Goal: Information Seeking & Learning: Find specific fact

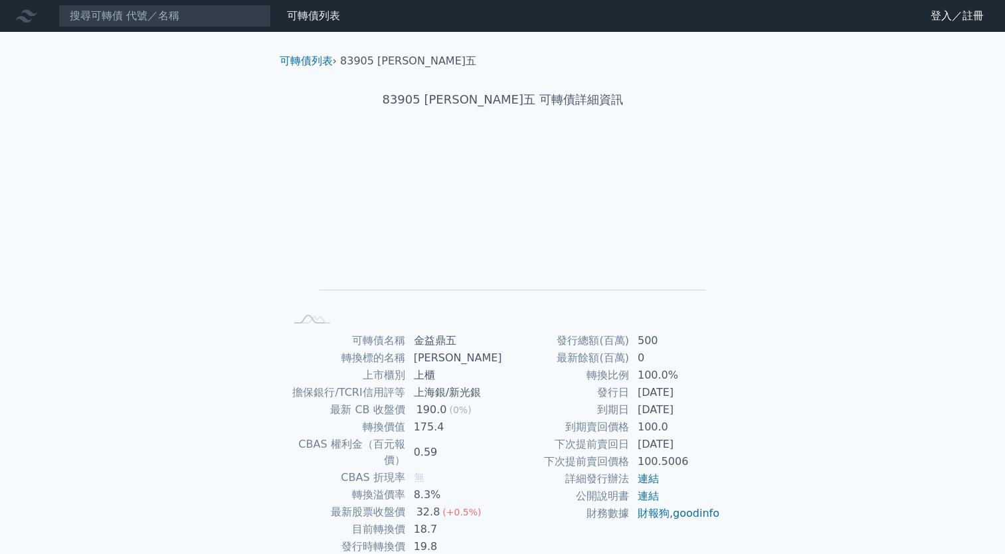
click at [92, 30] on nav "可轉債列表 財務數據 可轉債列表 財務數據 登入／註冊 登入／註冊" at bounding box center [502, 16] width 1005 height 32
click at [93, 20] on input at bounding box center [164, 16] width 213 height 23
type input "ㄉˋ"
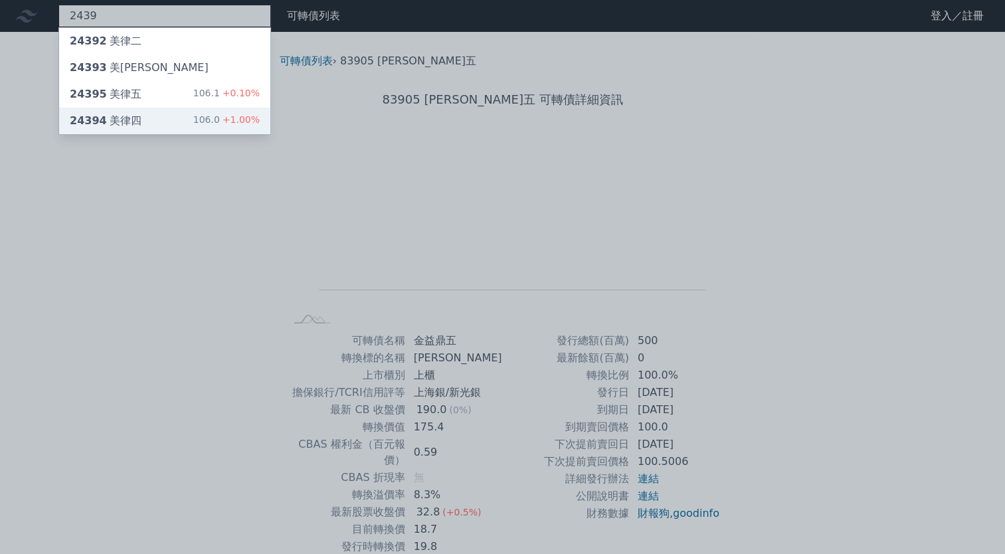
type input "2439"
click at [115, 117] on div "24394 美律四" at bounding box center [106, 121] width 72 height 16
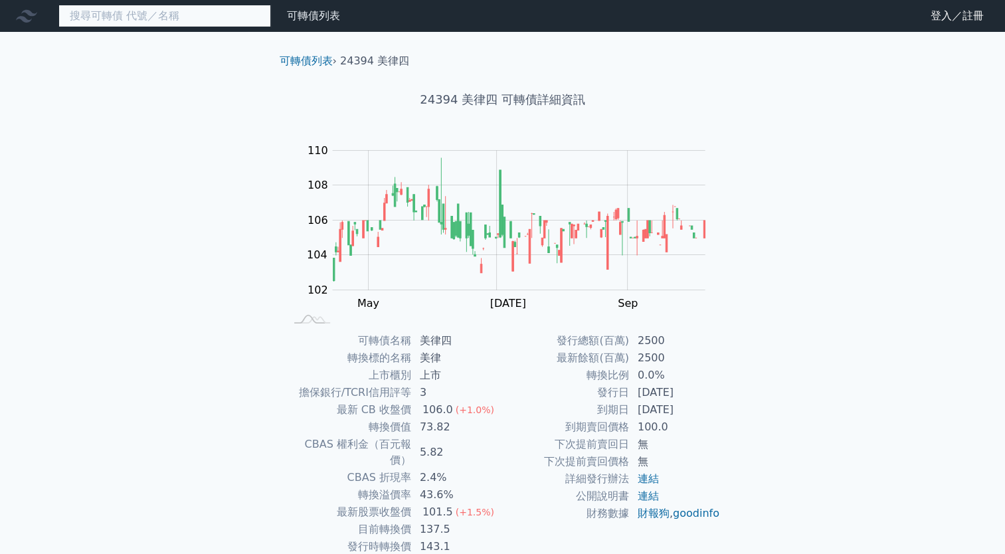
click at [104, 5] on input at bounding box center [164, 16] width 213 height 23
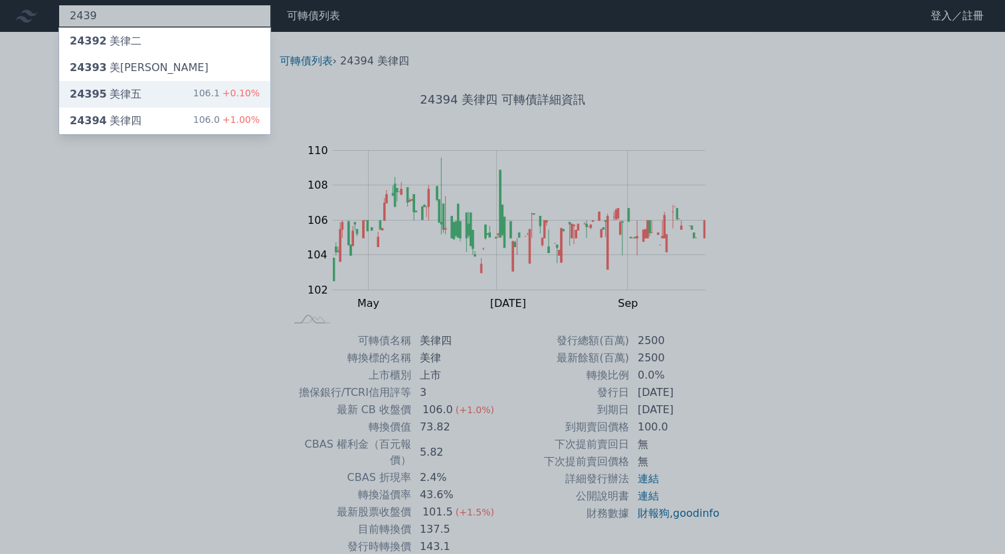
type input "2439"
click at [136, 100] on div "24395 美律五" at bounding box center [106, 94] width 72 height 16
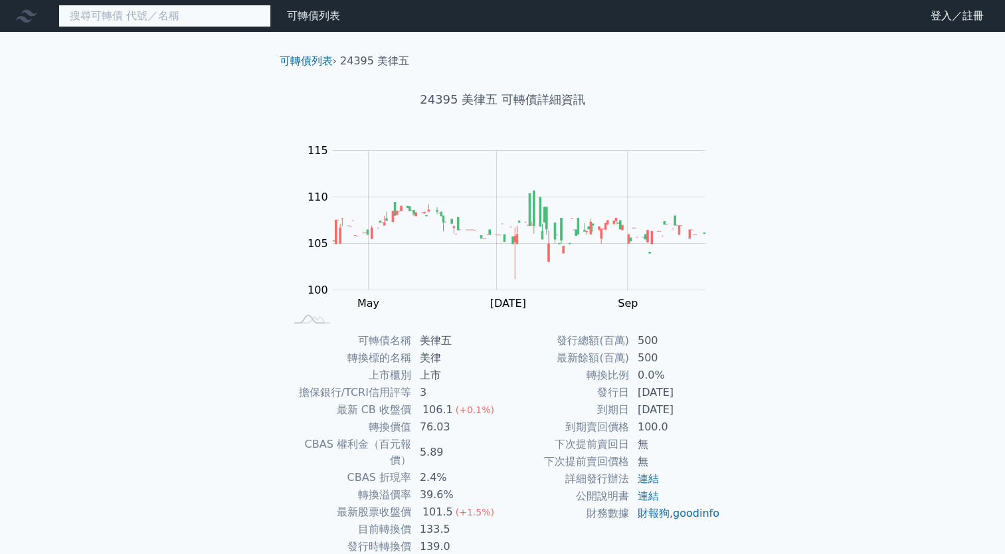
click at [212, 13] on input at bounding box center [164, 16] width 213 height 23
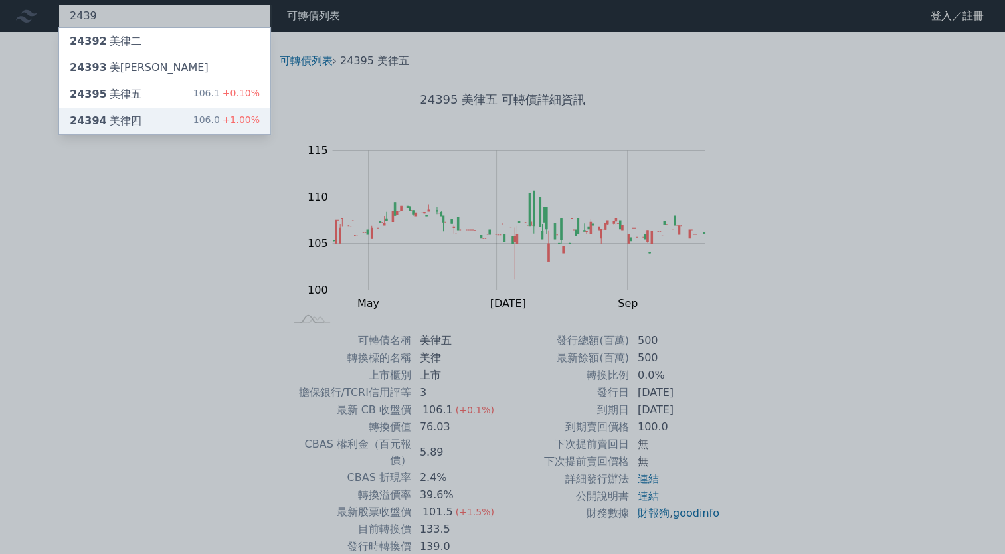
type input "2439"
click at [177, 120] on div "24394 美律四 106.0 +1.00%" at bounding box center [164, 121] width 211 height 27
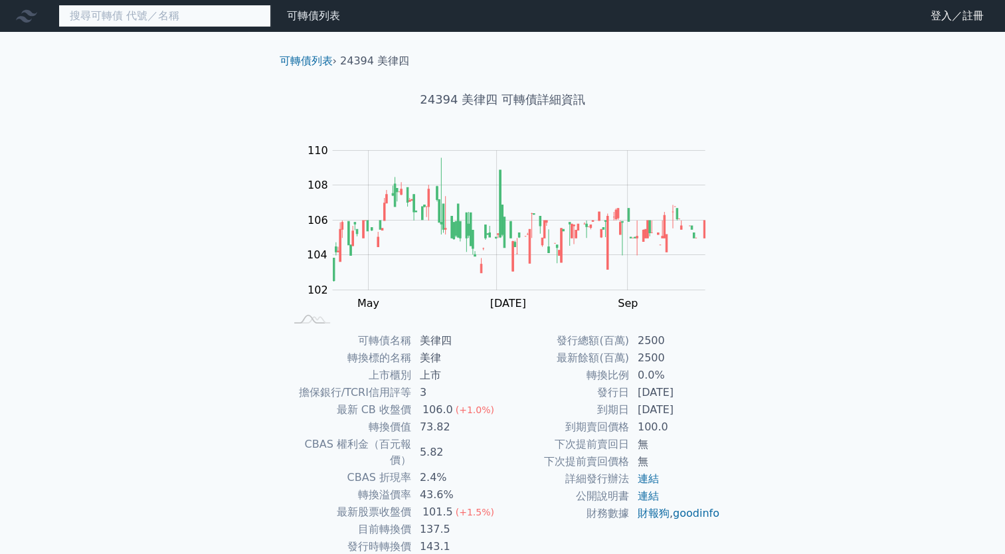
click at [92, 21] on input at bounding box center [164, 16] width 213 height 23
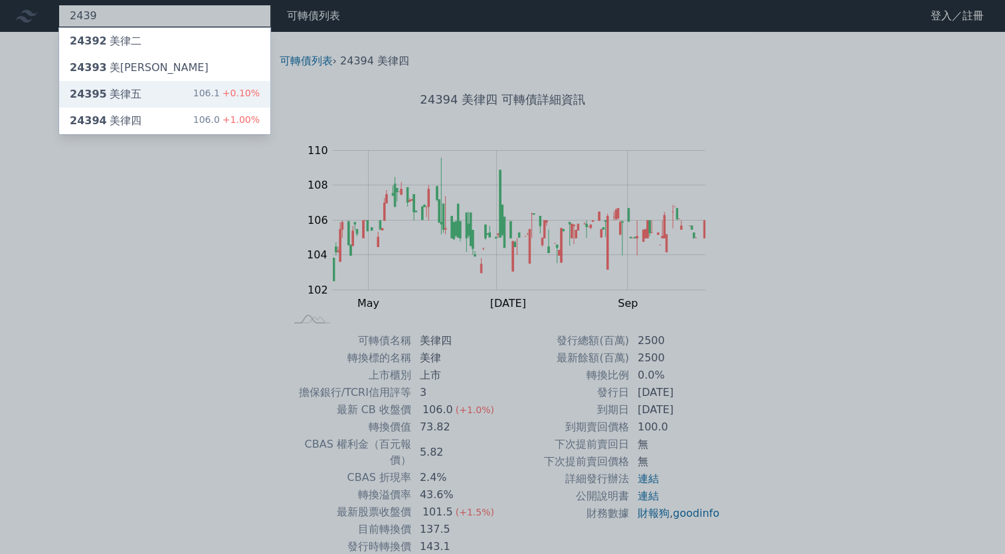
type input "2439"
click at [115, 94] on div "24395 美律五" at bounding box center [106, 94] width 72 height 16
